Goal: Information Seeking & Learning: Compare options

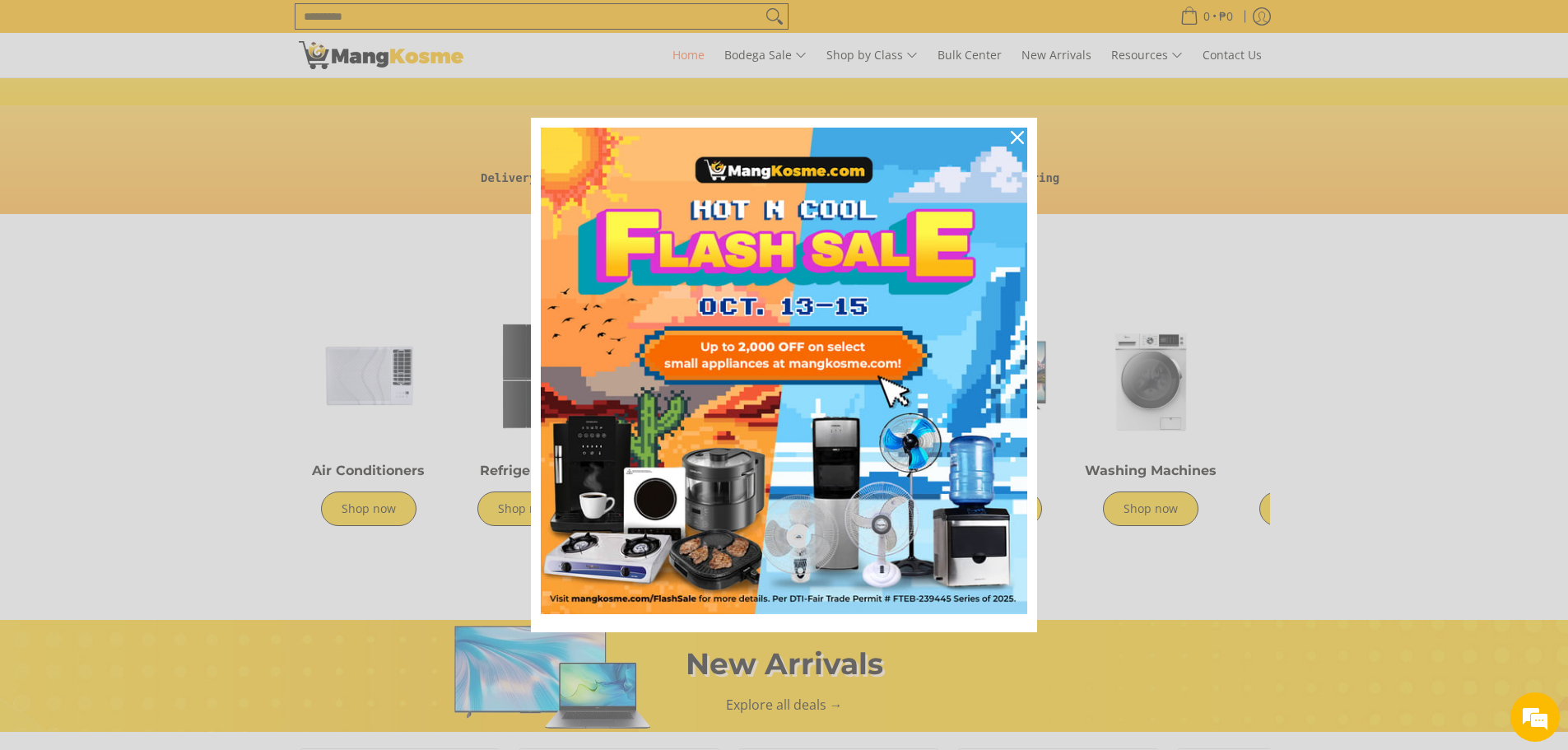
scroll to position [0, 1962]
click at [1010, 136] on icon "close icon" at bounding box center [1017, 137] width 13 height 13
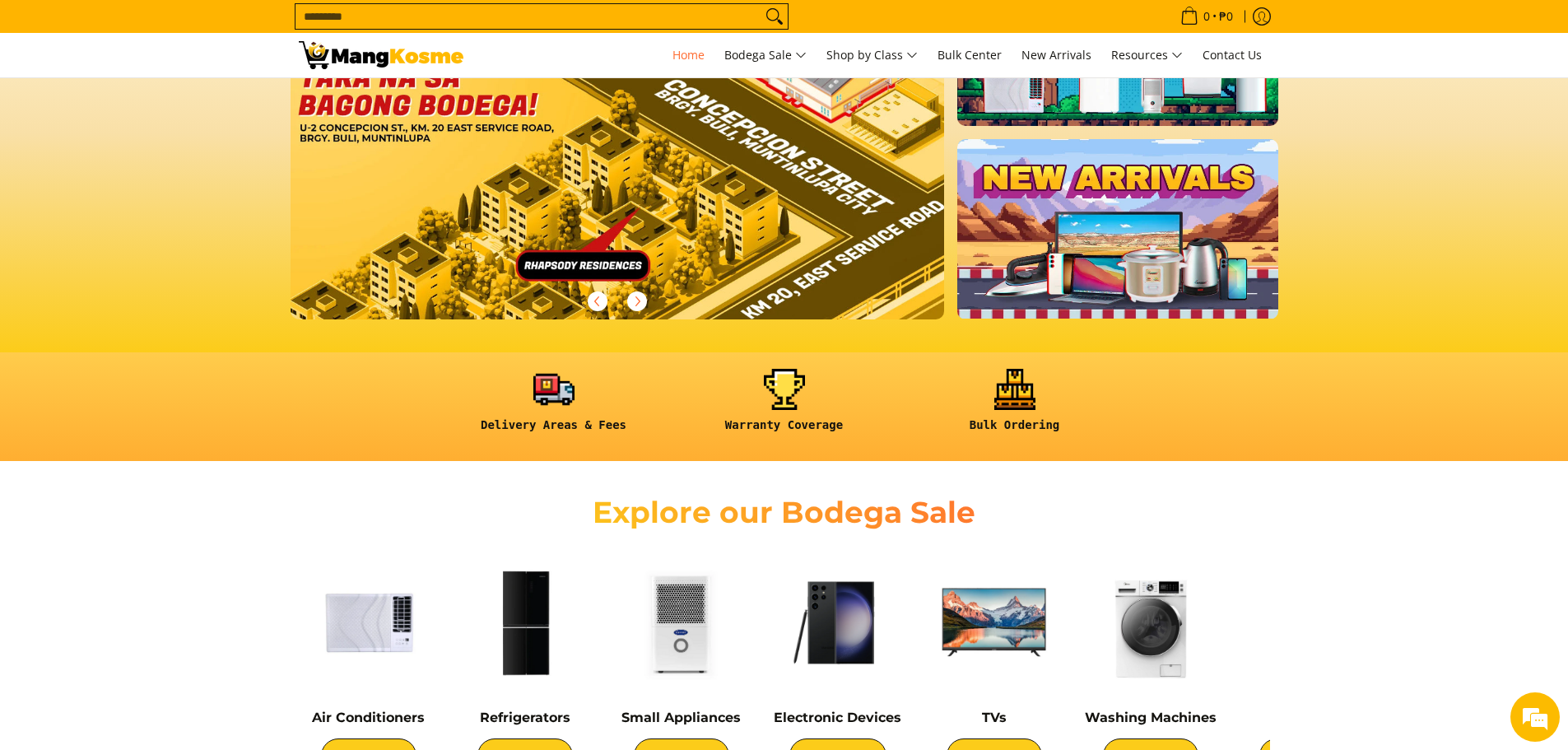
scroll to position [247, 0]
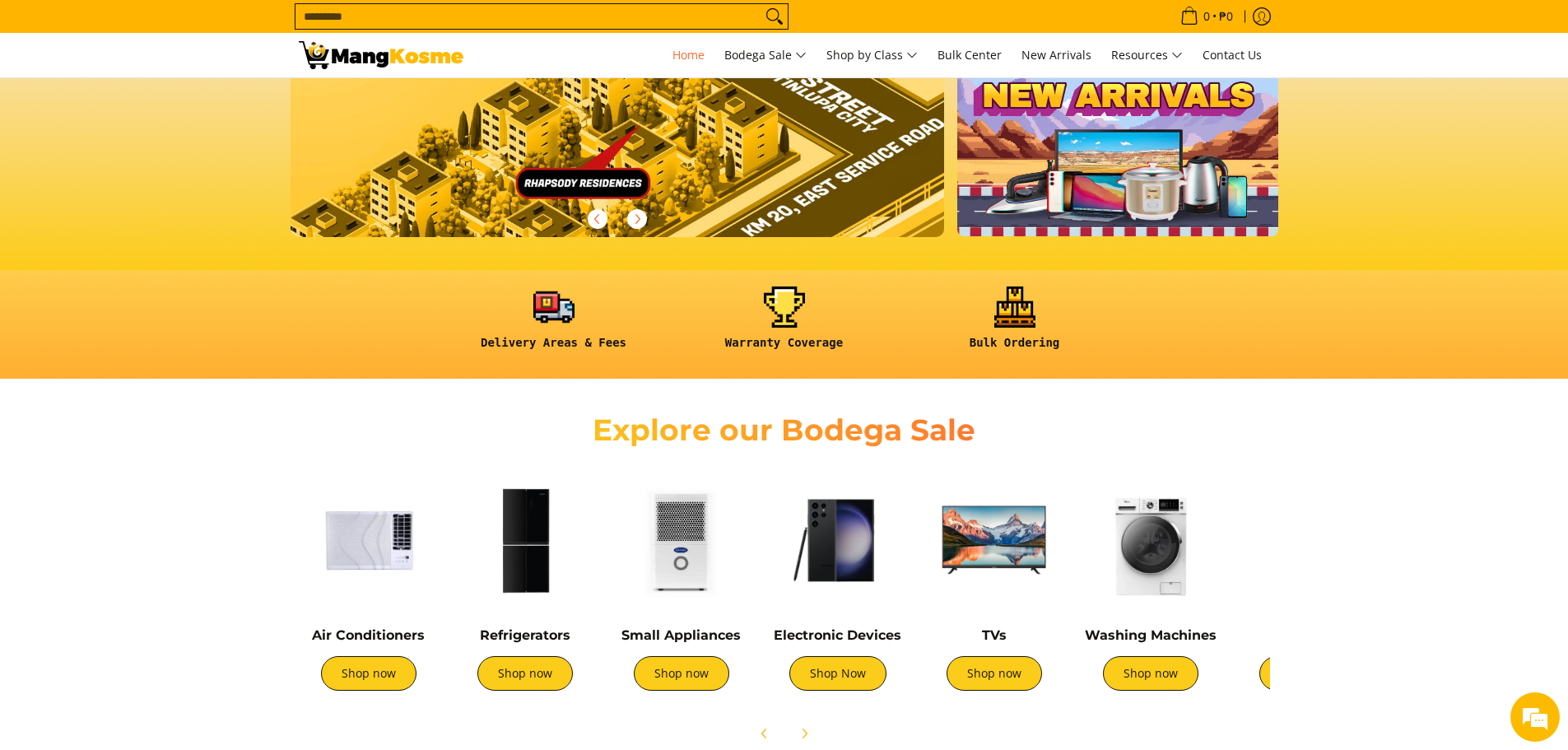
click at [1003, 536] on img at bounding box center [994, 540] width 140 height 140
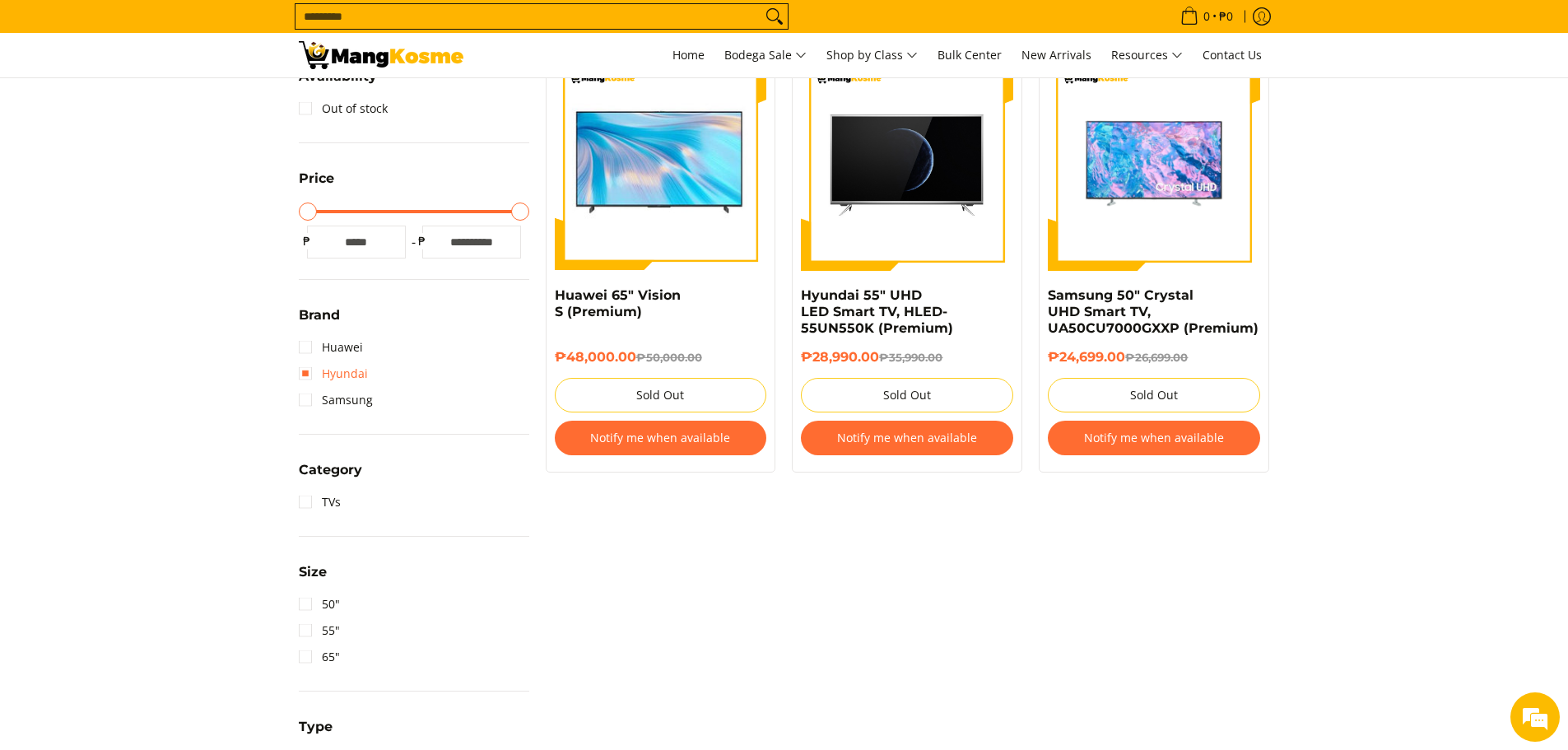
click at [304, 374] on link "Hyundai" at bounding box center [334, 373] width 69 height 26
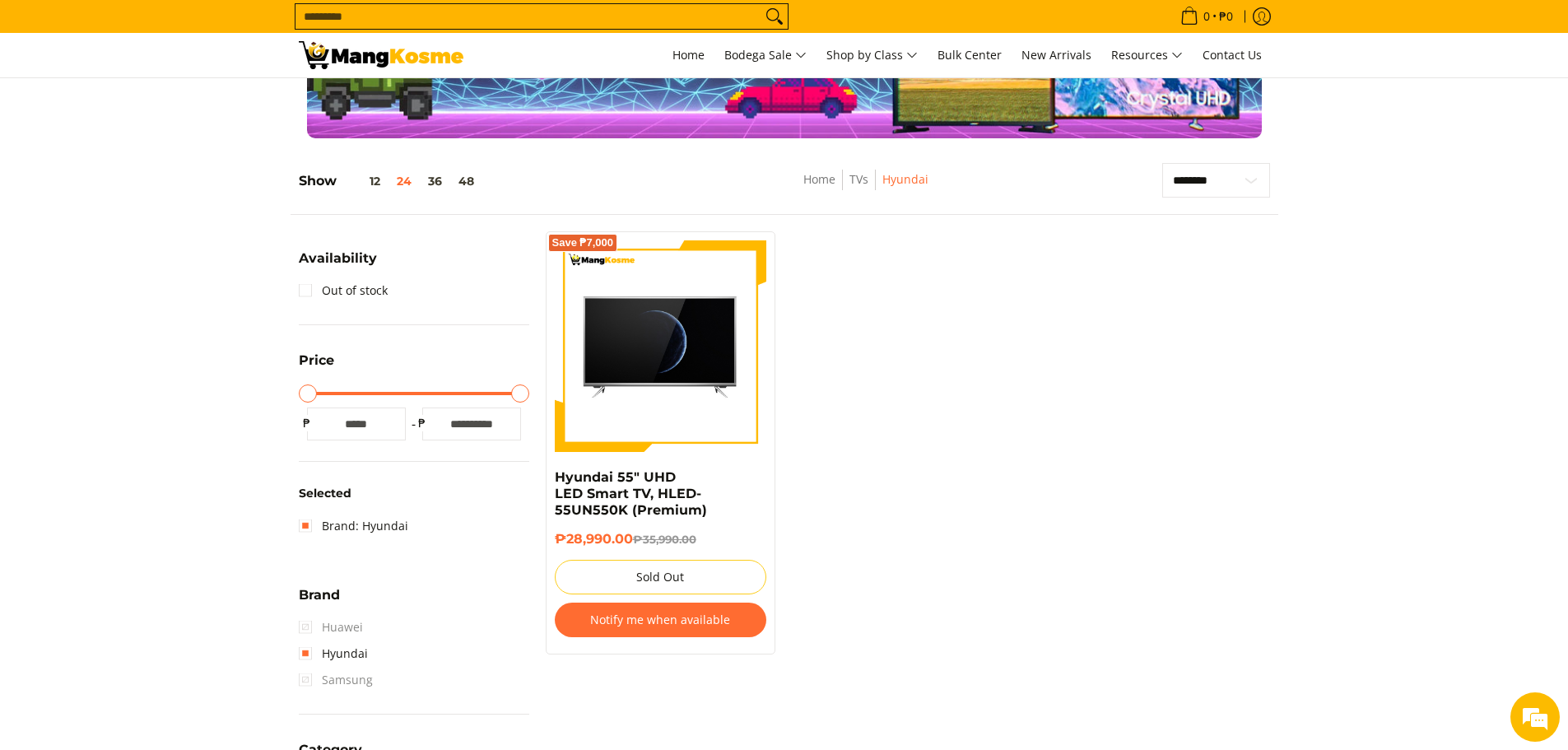
scroll to position [165, 0]
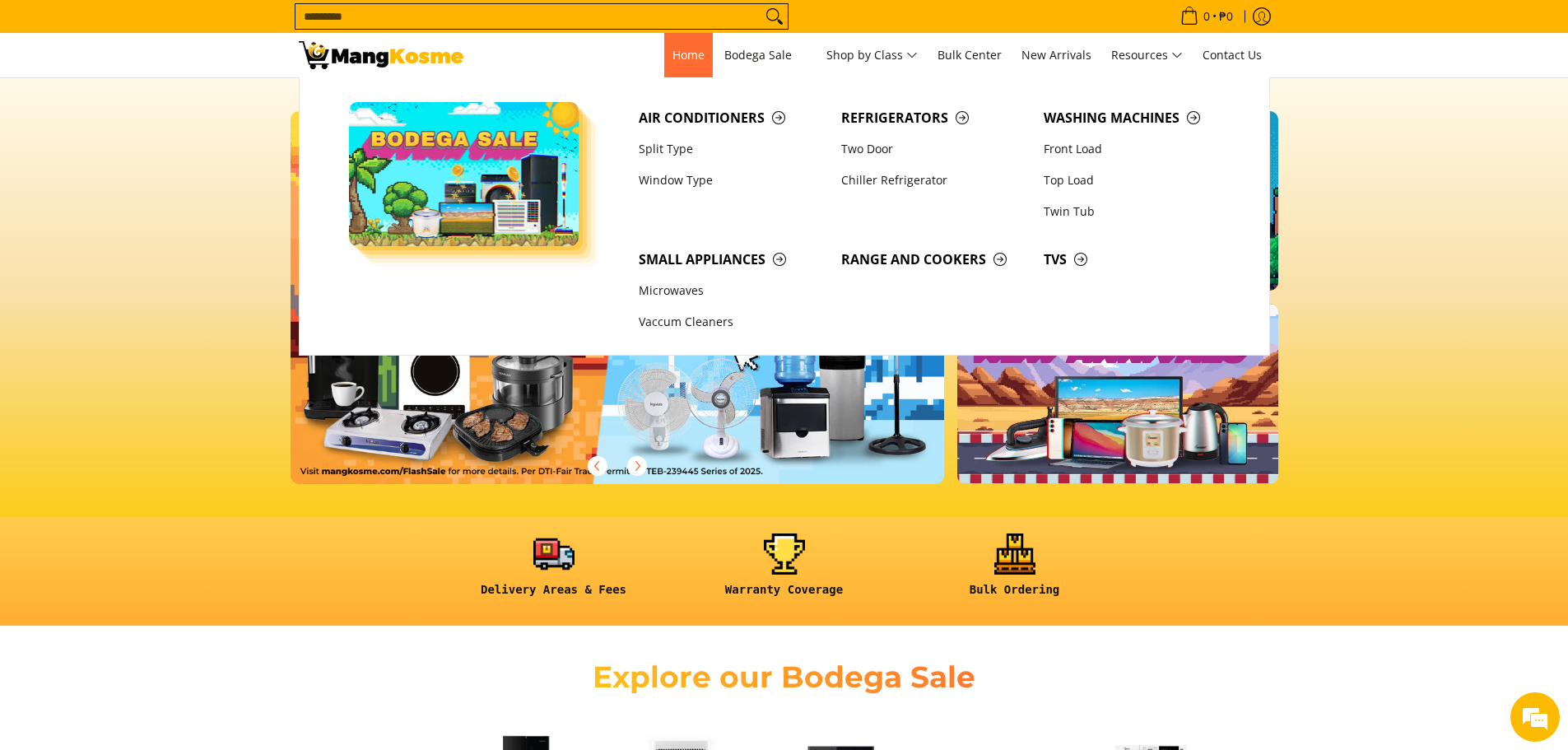
click at [690, 57] on span "Home" at bounding box center [688, 55] width 32 height 16
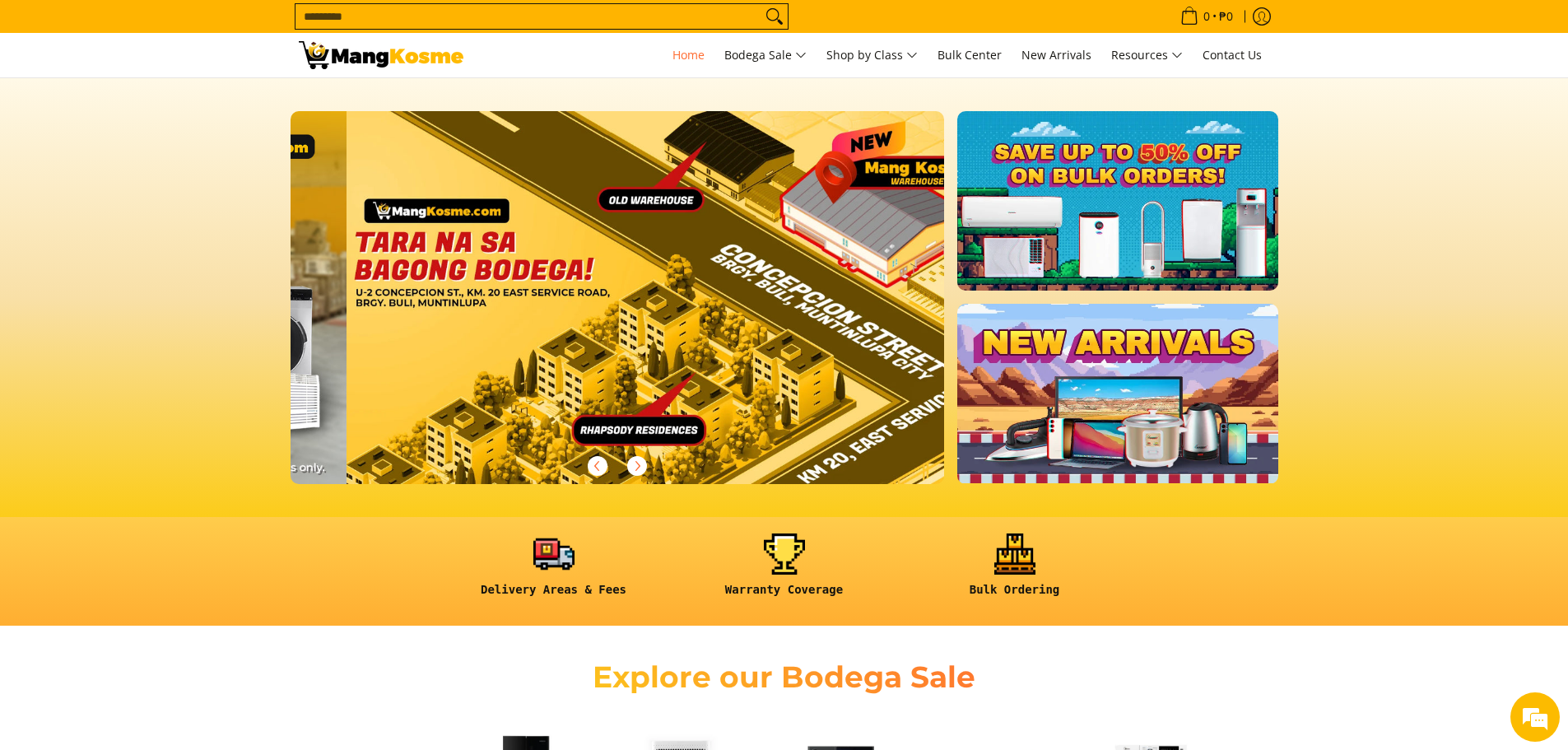
scroll to position [0, 2617]
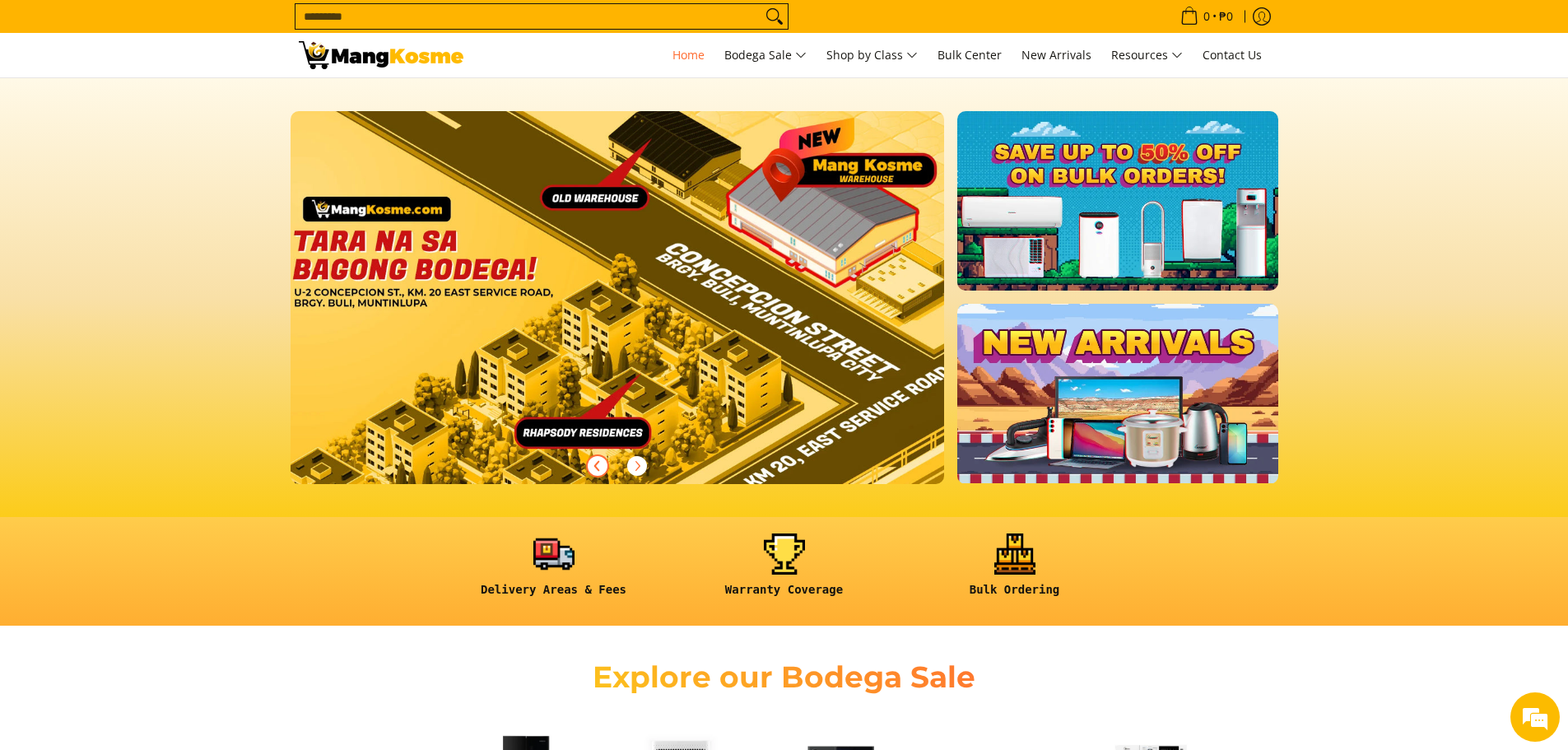
click at [597, 470] on icon "Previous" at bounding box center [597, 465] width 13 height 13
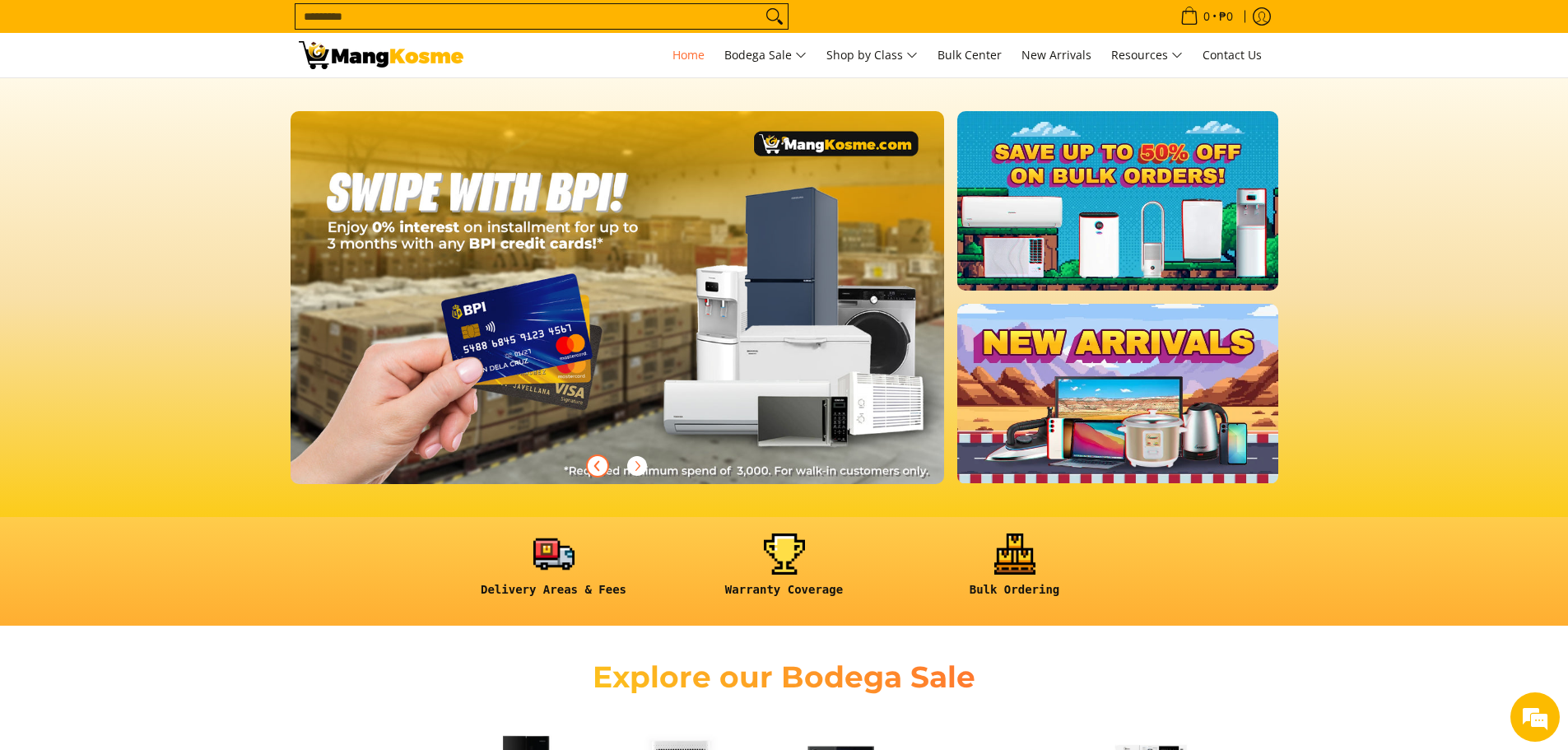
scroll to position [0, 1962]
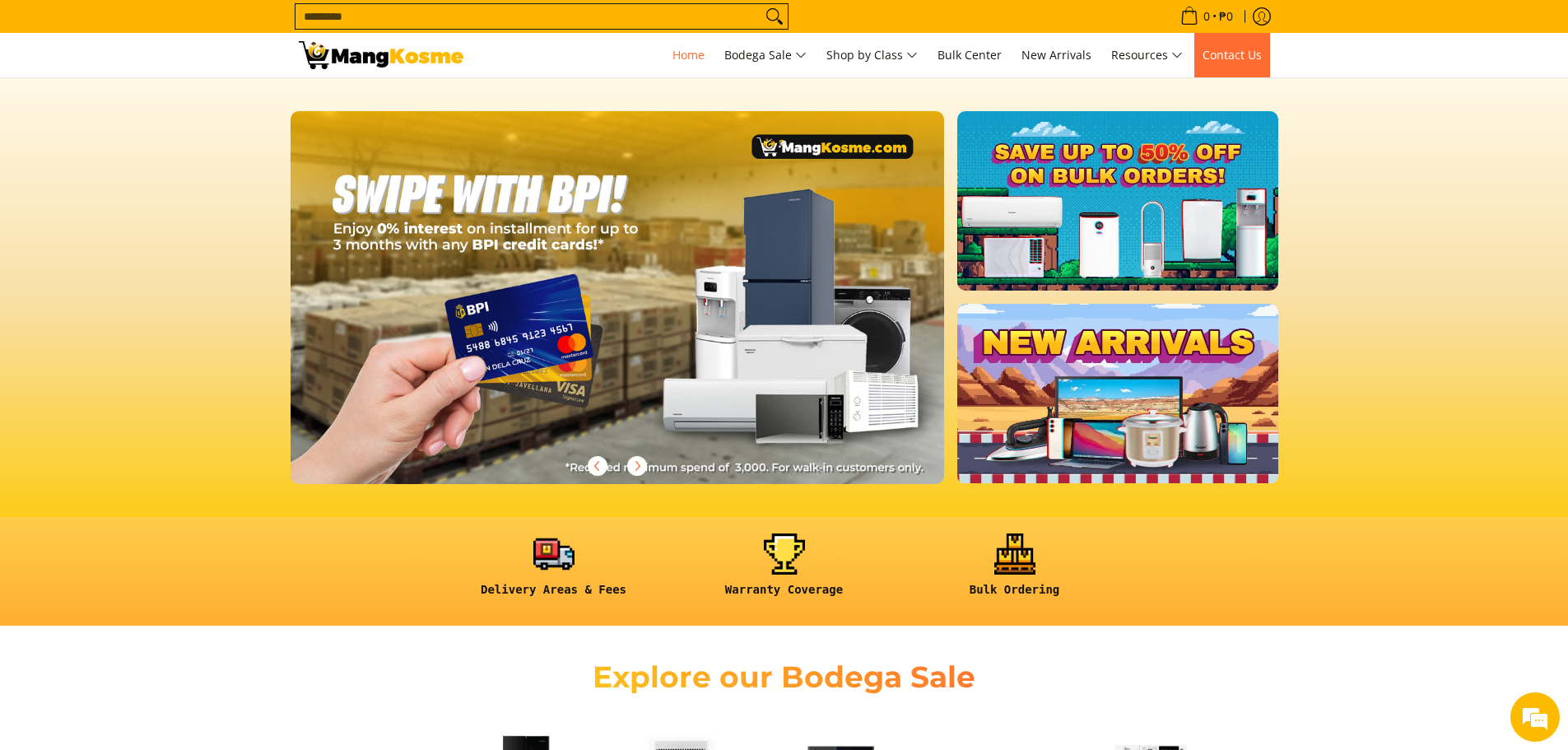
click at [1259, 55] on span "Contact Us" at bounding box center [1232, 55] width 59 height 16
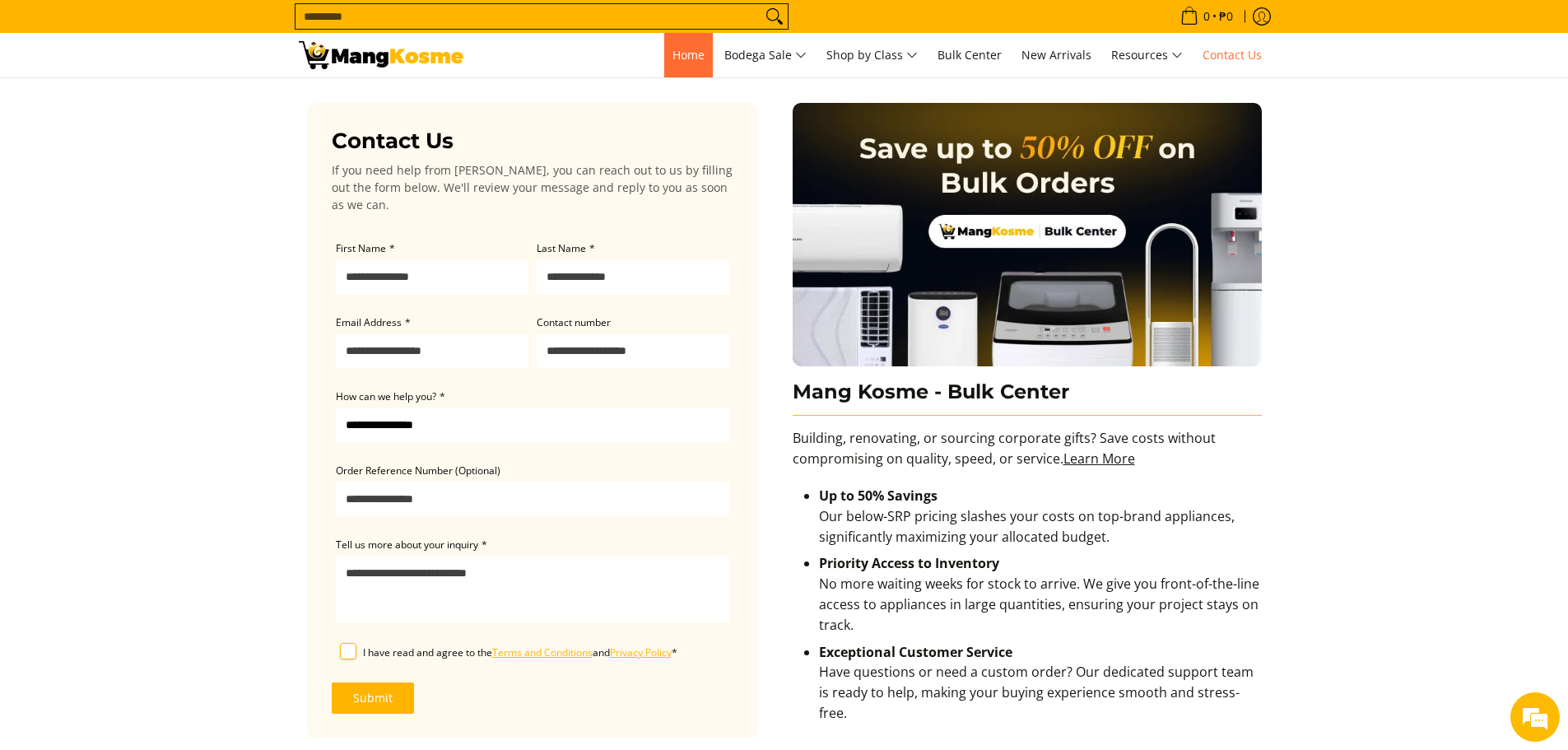
click at [697, 53] on span "Home" at bounding box center [688, 55] width 32 height 16
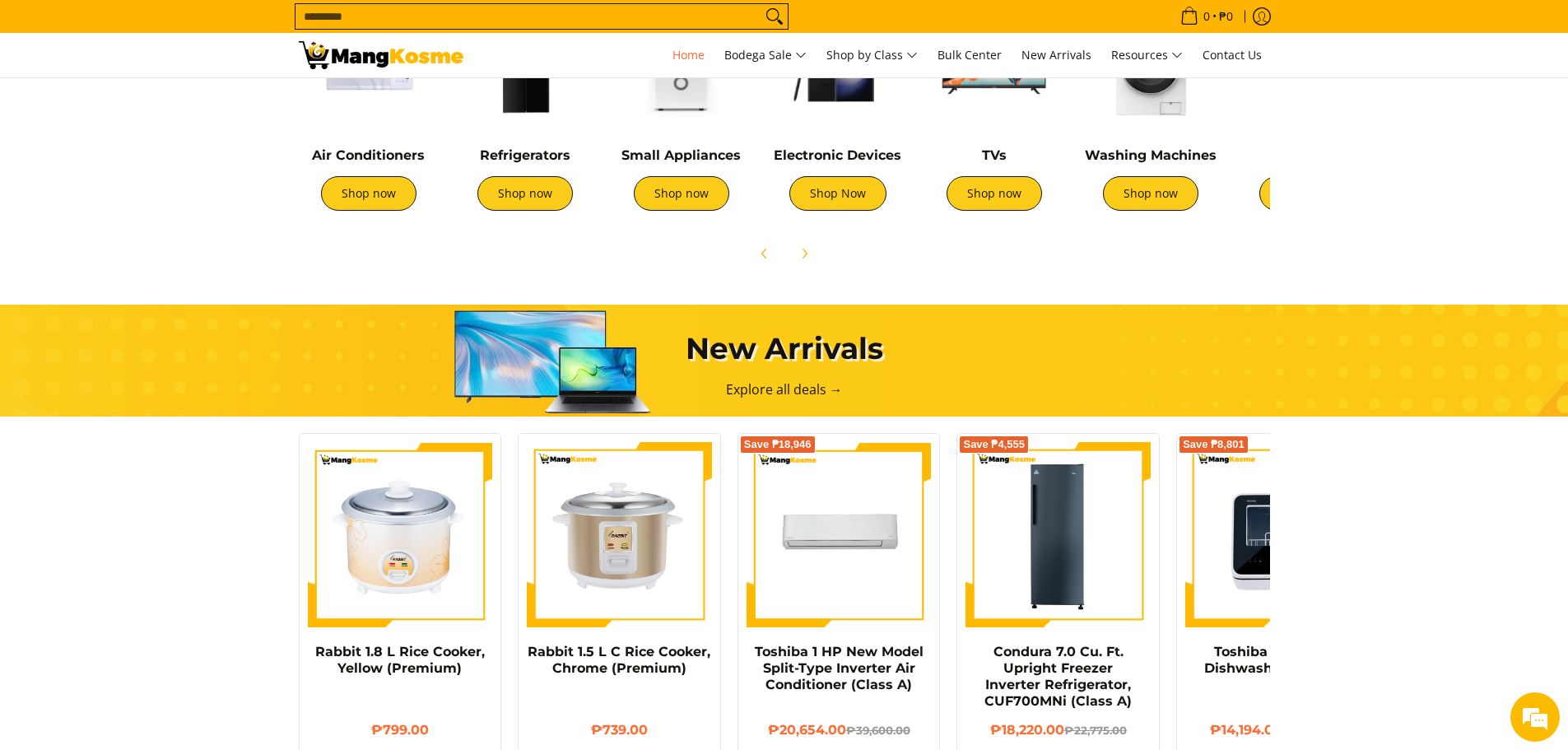
scroll to position [576, 0]
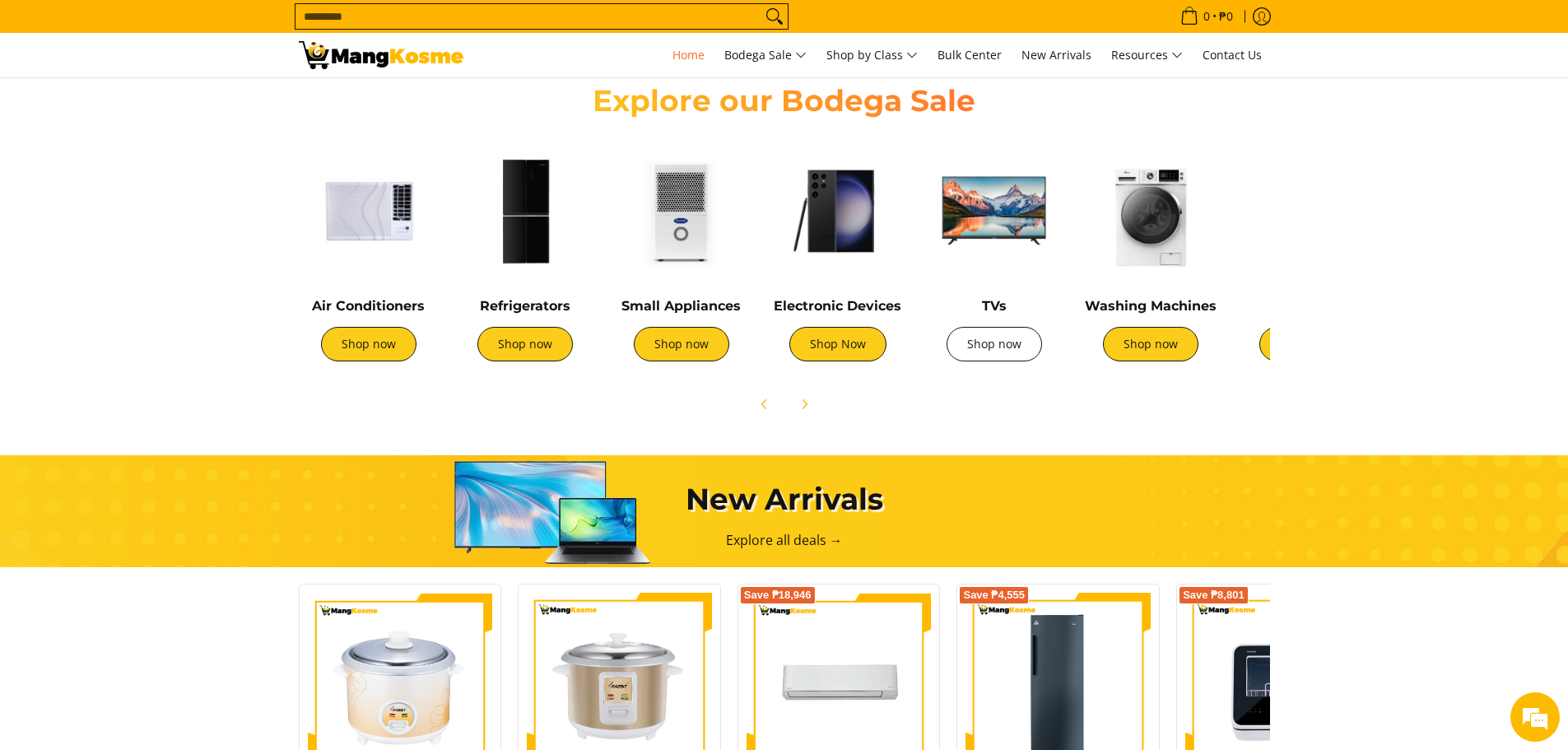
click at [1006, 354] on link "Shop now" at bounding box center [994, 343] width 95 height 34
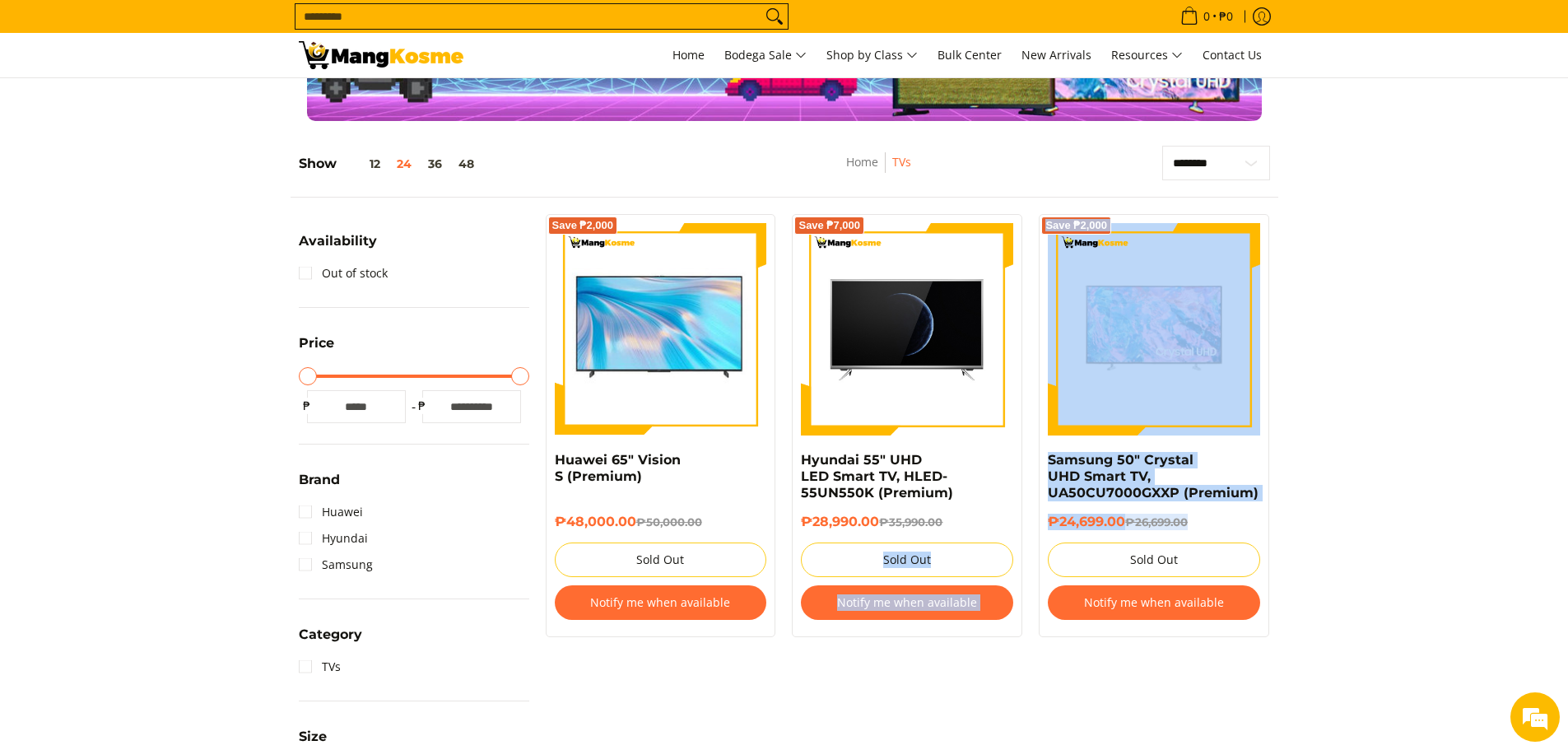
drag, startPoint x: 1208, startPoint y: 519, endPoint x: 973, endPoint y: 515, distance: 235.0
click at [973, 515] on div "Save ₱2,000 Huawei 65" Vision S (Premium) ₱48,000.00 ₱50,000.00 Sold Out Notify…" at bounding box center [907, 433] width 740 height 439
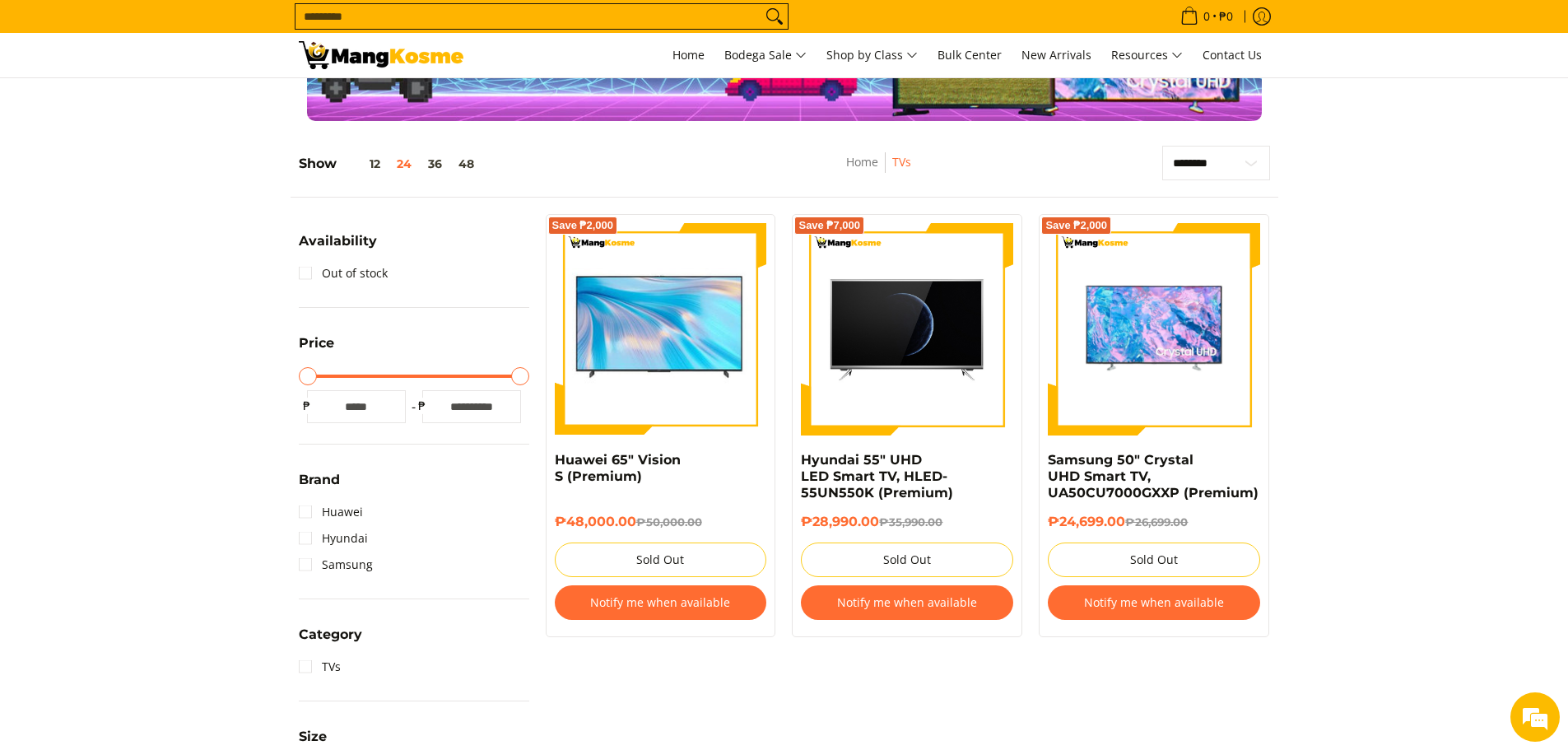
click at [1132, 678] on div "**********" at bounding box center [784, 628] width 987 height 965
click at [303, 565] on link "Samsung" at bounding box center [336, 565] width 74 height 26
